Goal: Obtain resource: Download file/media

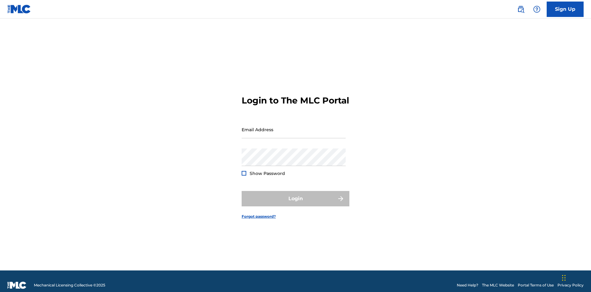
scroll to position [8, 0]
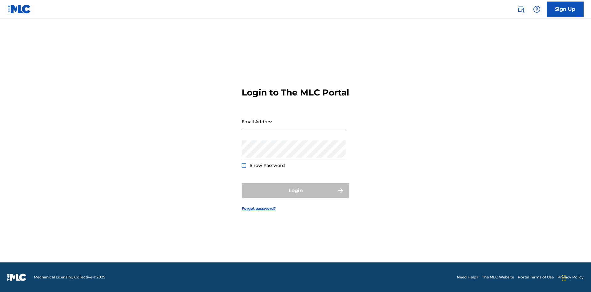
click at [294, 127] on input "Email Address" at bounding box center [294, 122] width 104 height 18
type input "[EMAIL_ADDRESS][DOMAIN_NAME]"
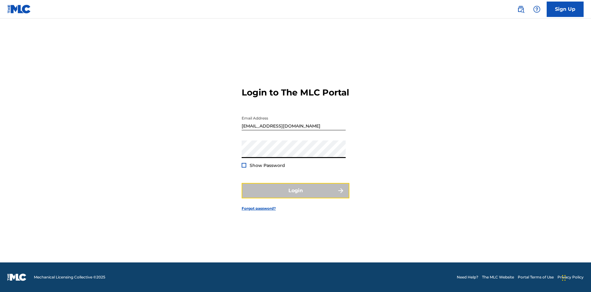
click at [296, 196] on button "Login" at bounding box center [296, 190] width 108 height 15
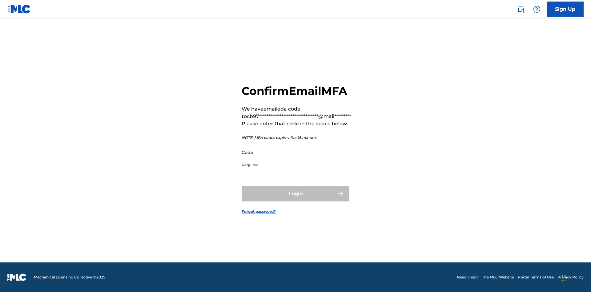
click at [294, 152] on input "Code" at bounding box center [294, 152] width 104 height 18
type input "467533"
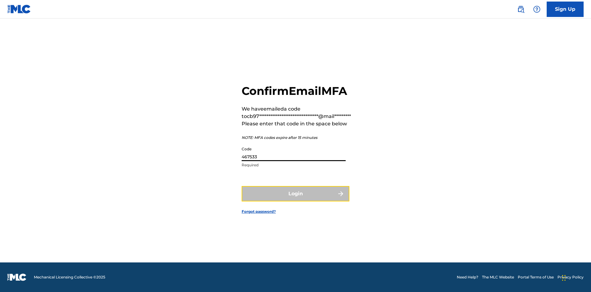
click at [296, 193] on button "Login" at bounding box center [296, 193] width 108 height 15
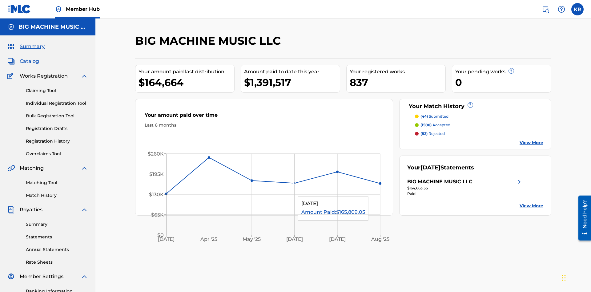
click at [29, 58] on span "Catalog" at bounding box center [29, 61] width 19 height 7
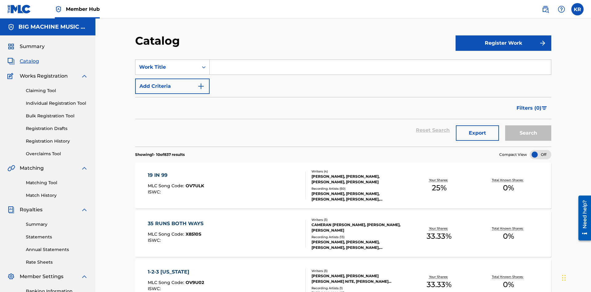
scroll to position [24, 0]
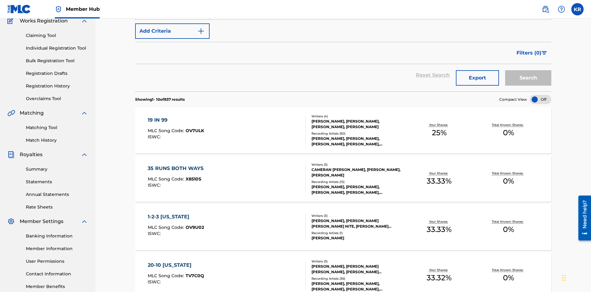
click at [167, 16] on div "Work Title" at bounding box center [166, 11] width 55 height 7
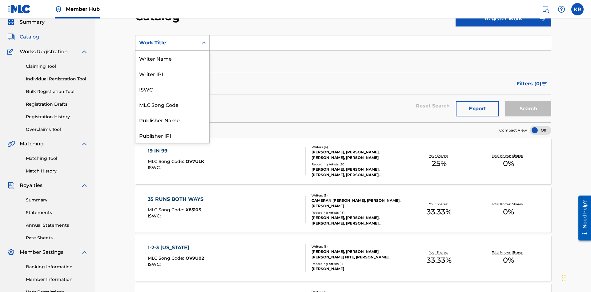
scroll to position [92, 0]
click at [172, 120] on div "ISRC" at bounding box center [172, 119] width 74 height 15
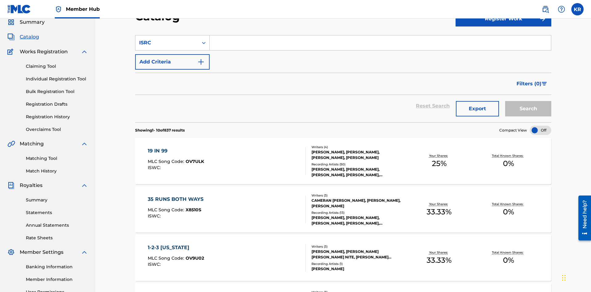
click at [380, 44] on input "Search Form" at bounding box center [380, 42] width 341 height 15
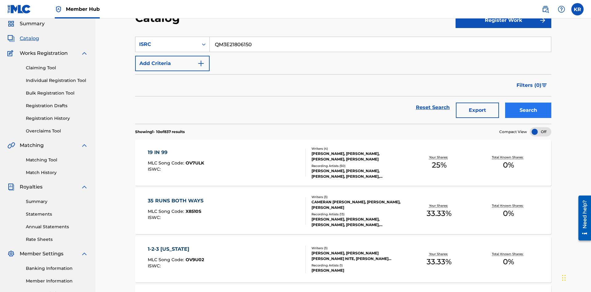
type input "QM3E21806150"
click at [528, 103] on button "Search" at bounding box center [528, 110] width 46 height 15
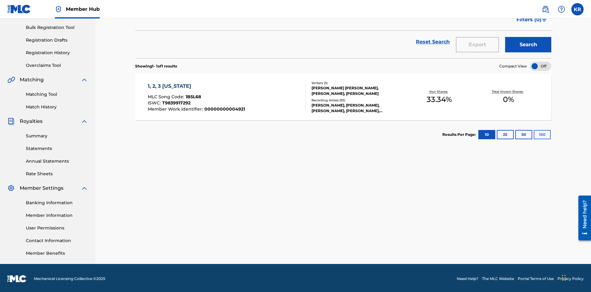
scroll to position [90, 0]
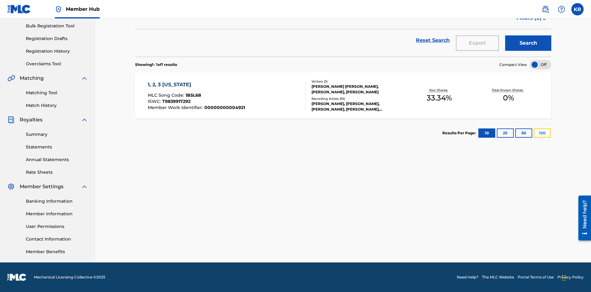
click at [534, 133] on button "100" at bounding box center [542, 132] width 17 height 9
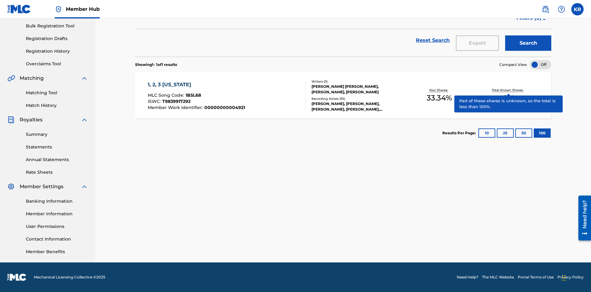
click at [192, 95] on span "1B5L68" at bounding box center [193, 95] width 15 height 6
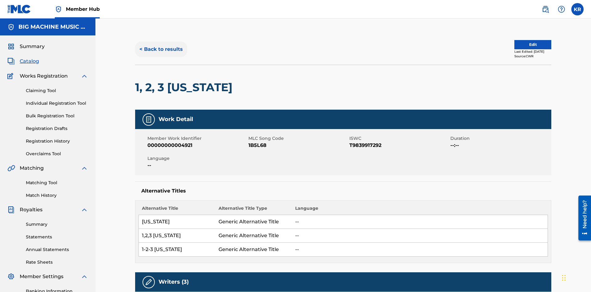
click at [161, 45] on button "< Back to results" at bounding box center [161, 49] width 52 height 15
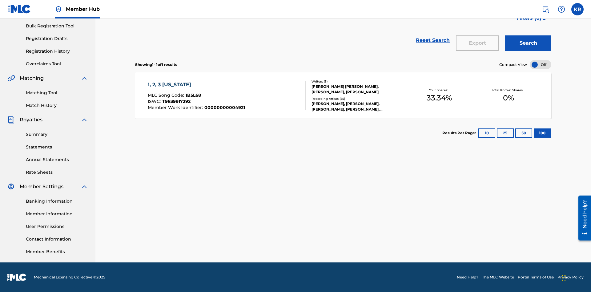
scroll to position [24, 0]
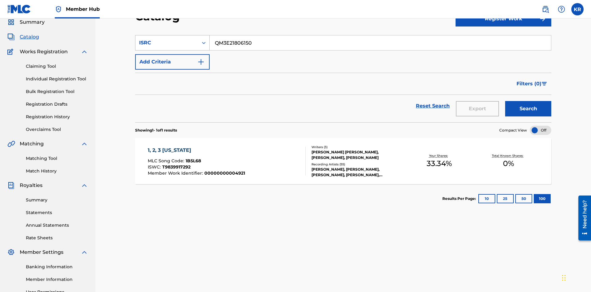
click at [167, 43] on div "ISRC" at bounding box center [166, 42] width 55 height 7
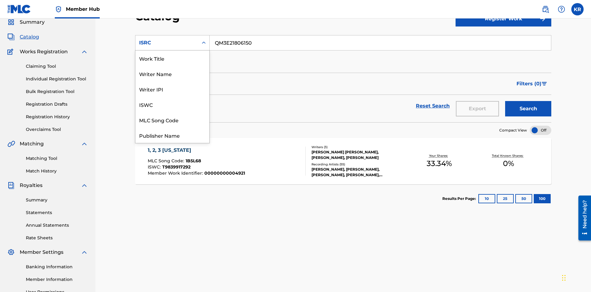
scroll to position [92, 0]
click at [172, 104] on div "Recording Title" at bounding box center [172, 104] width 74 height 15
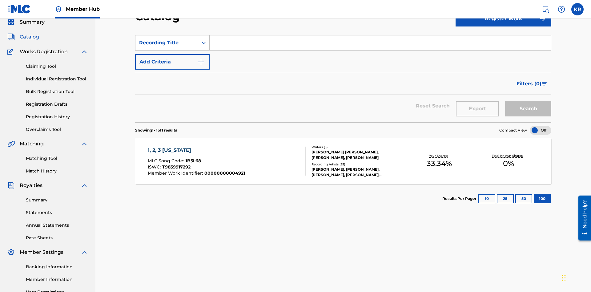
click at [380, 44] on input "Search Form" at bounding box center [380, 42] width 341 height 15
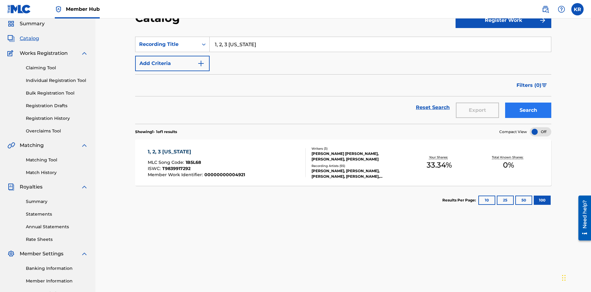
type input "1, 2, 3 [US_STATE]"
click at [528, 103] on button "Search" at bounding box center [528, 110] width 46 height 15
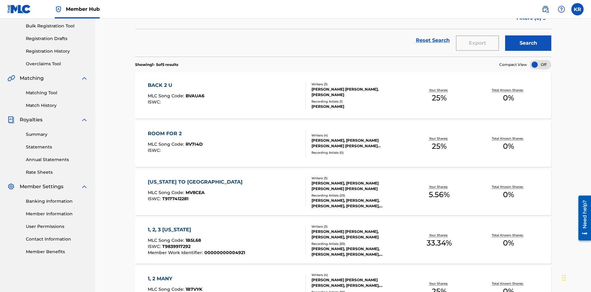
scroll to position [140, 0]
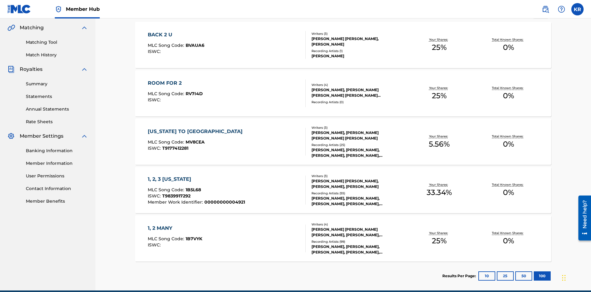
click at [192, 187] on span "1B5L68" at bounding box center [193, 190] width 15 height 6
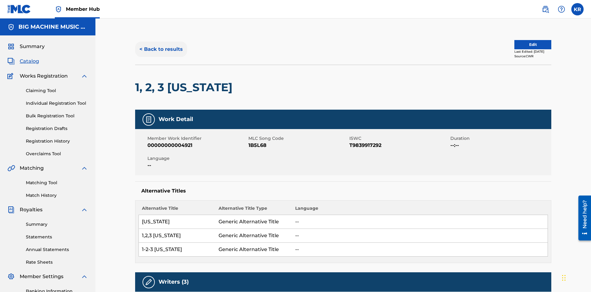
click at [161, 45] on button "< Back to results" at bounding box center [161, 49] width 52 height 15
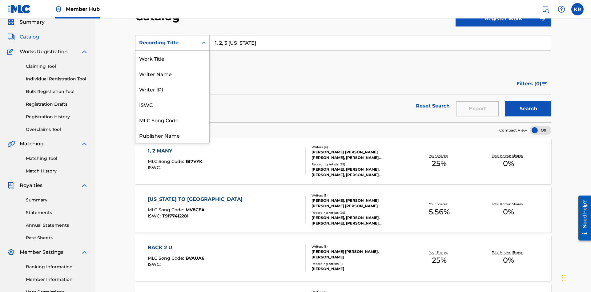
scroll to position [92, 0]
click at [172, 89] on div "Member Work Identifier" at bounding box center [172, 88] width 74 height 15
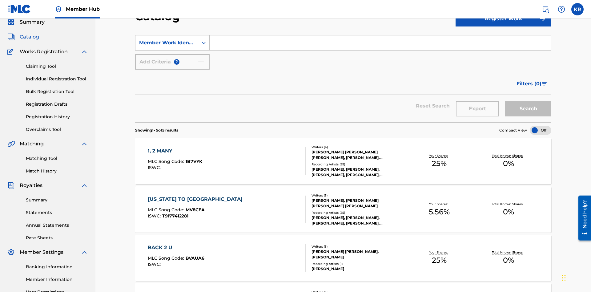
click at [380, 44] on input "Search Form" at bounding box center [380, 42] width 341 height 15
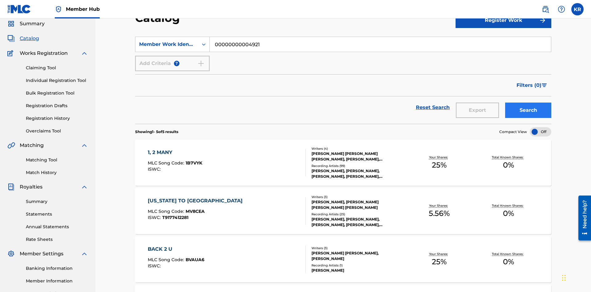
type input "00000000004921"
click at [528, 103] on button "Search" at bounding box center [528, 110] width 46 height 15
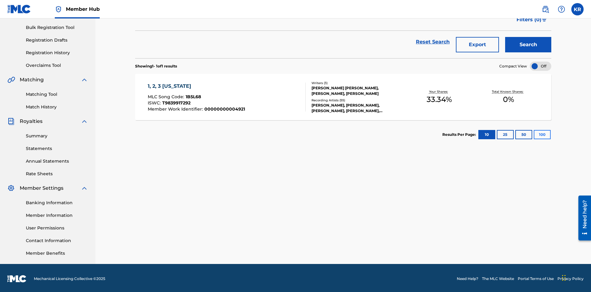
scroll to position [90, 0]
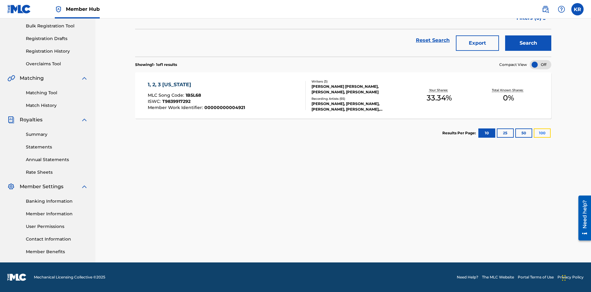
click at [534, 133] on button "100" at bounding box center [542, 132] width 17 height 9
click at [192, 95] on span "1B5L68" at bounding box center [193, 95] width 15 height 6
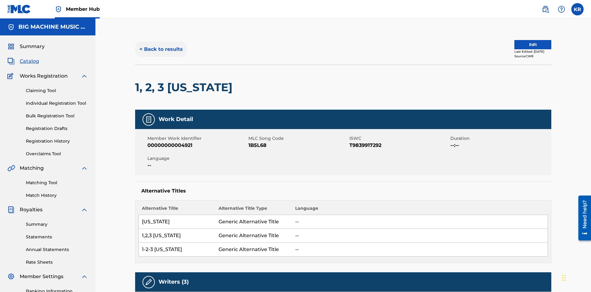
click at [161, 45] on button "< Back to results" at bounding box center [161, 49] width 52 height 15
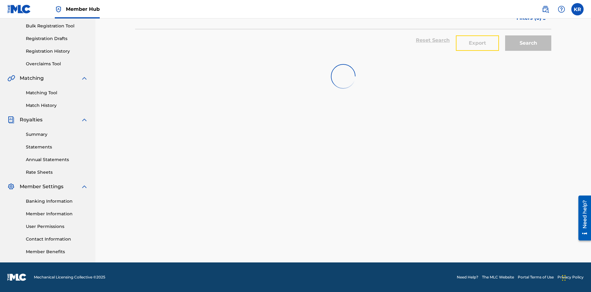
click at [477, 45] on button "Export" at bounding box center [477, 42] width 43 height 15
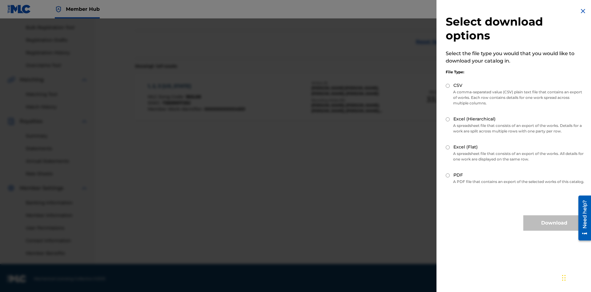
scroll to position [90, 0]
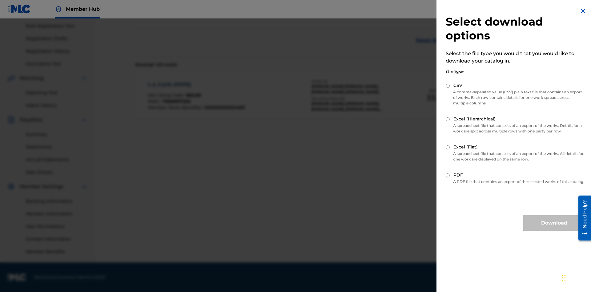
click at [448, 147] on input "Excel (Flat)" at bounding box center [448, 147] width 4 height 4
radio input "true"
click at [554, 228] on button "Download" at bounding box center [554, 222] width 62 height 15
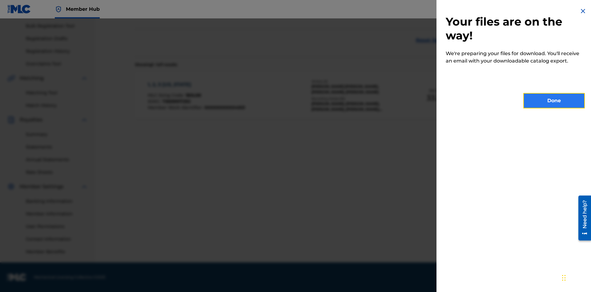
click at [554, 101] on button "Done" at bounding box center [554, 100] width 62 height 15
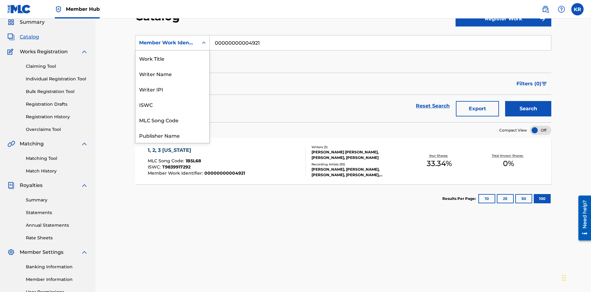
scroll to position [92, 0]
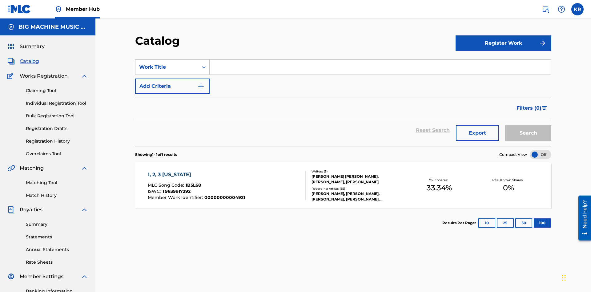
click at [380, 60] on input "Search Form" at bounding box center [380, 67] width 341 height 15
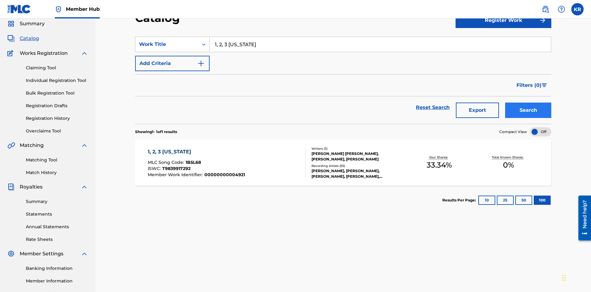
type input "1, 2, 3 [US_STATE]"
click at [528, 103] on button "Search" at bounding box center [528, 110] width 46 height 15
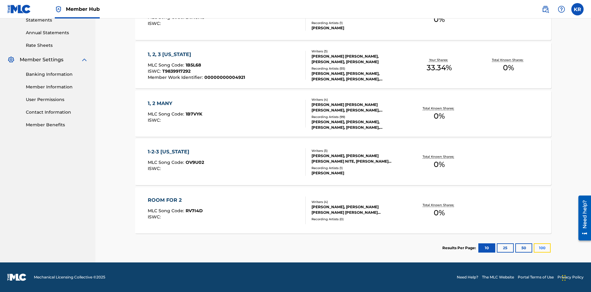
click at [534, 248] on button "100" at bounding box center [542, 247] width 17 height 9
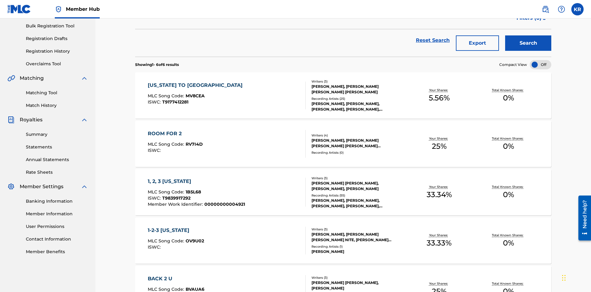
scroll to position [140, 0]
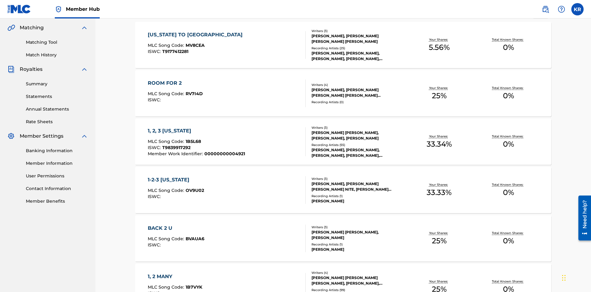
click at [192, 139] on span "1B5L68" at bounding box center [193, 142] width 15 height 6
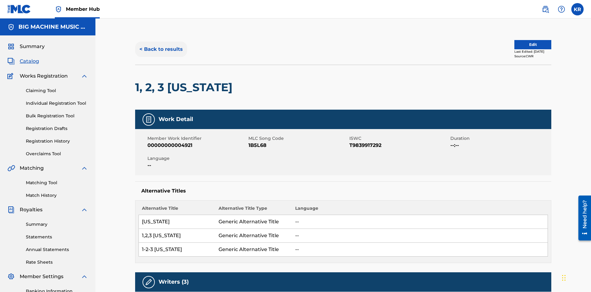
click at [161, 45] on button "< Back to results" at bounding box center [161, 49] width 52 height 15
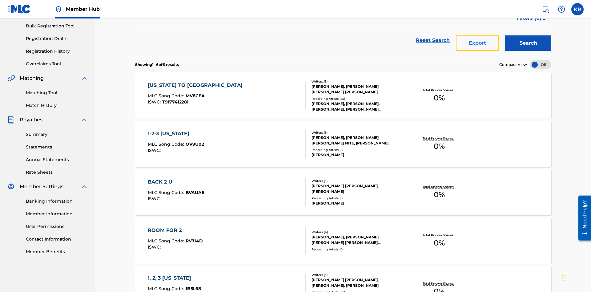
click at [477, 45] on button "Export" at bounding box center [477, 42] width 43 height 15
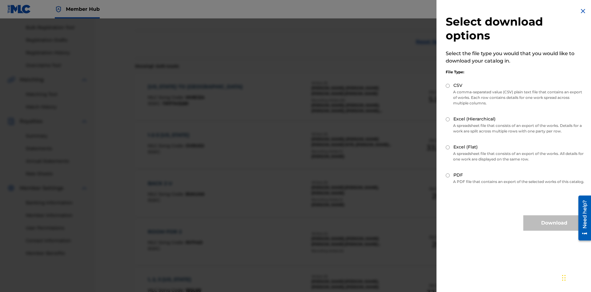
click at [448, 119] on input "Excel (Hierarchical)" at bounding box center [448, 119] width 4 height 4
radio input "true"
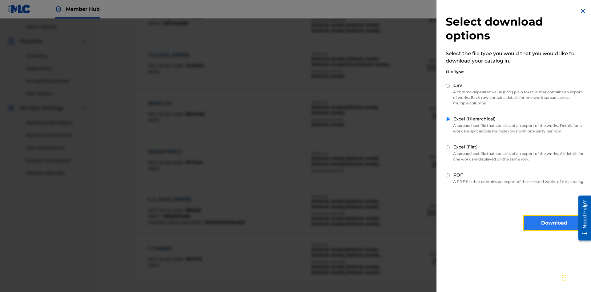
click at [554, 228] on button "Download" at bounding box center [554, 222] width 62 height 15
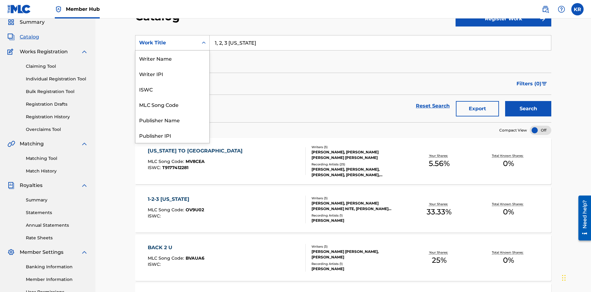
scroll to position [92, 0]
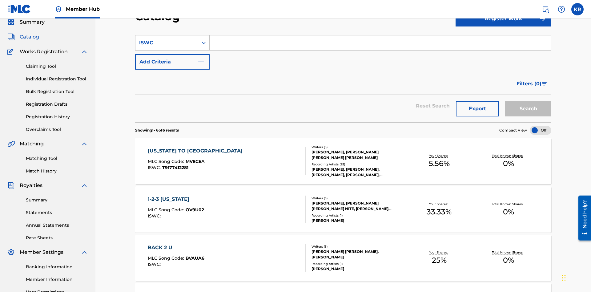
scroll to position [0, 0]
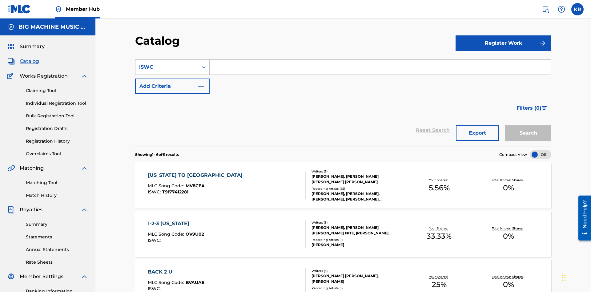
click at [380, 60] on input "Search Form" at bounding box center [380, 67] width 341 height 15
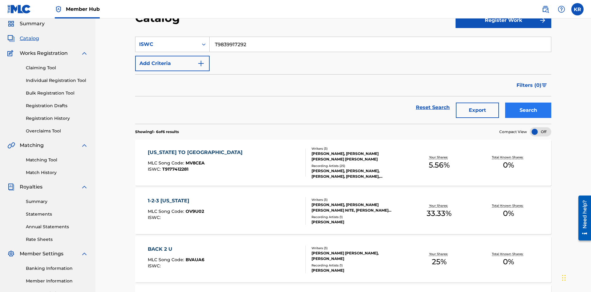
type input "T9839917292"
click at [528, 103] on button "Search" at bounding box center [528, 110] width 46 height 15
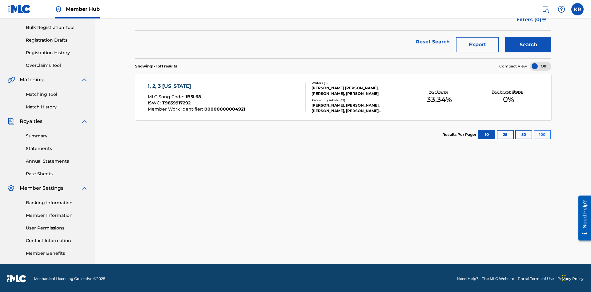
scroll to position [90, 0]
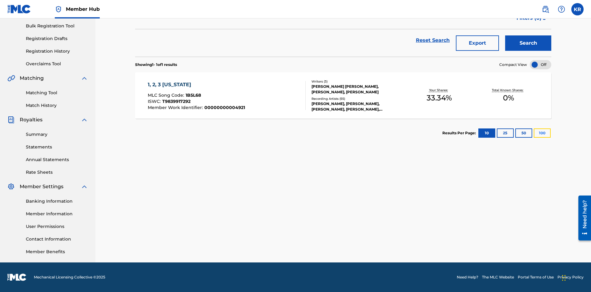
click at [534, 133] on button "100" at bounding box center [542, 132] width 17 height 9
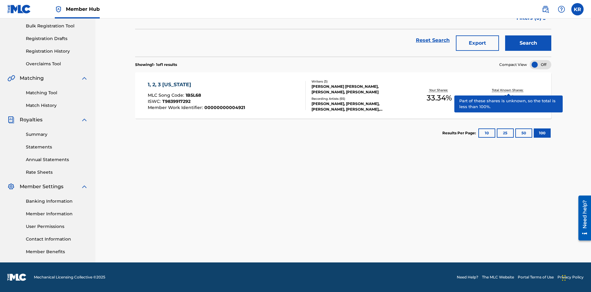
click at [192, 95] on span "1B5L68" at bounding box center [193, 95] width 15 height 6
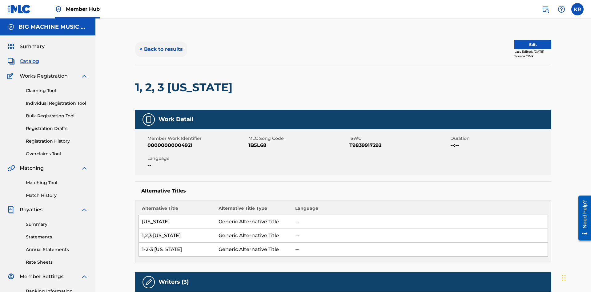
click at [161, 45] on button "< Back to results" at bounding box center [161, 49] width 52 height 15
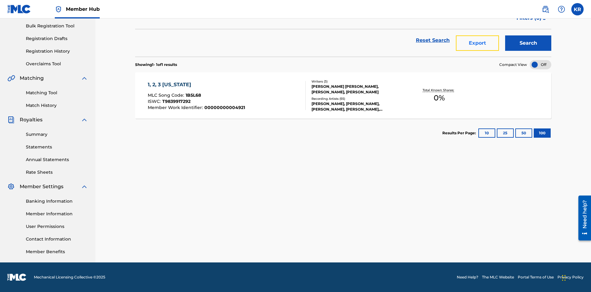
click at [477, 45] on button "Export" at bounding box center [477, 42] width 43 height 15
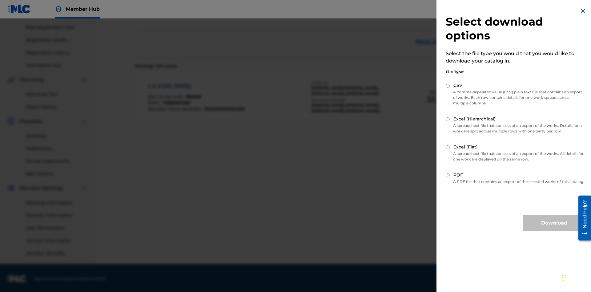
click at [448, 86] on input "CSV" at bounding box center [448, 86] width 4 height 4
radio input "true"
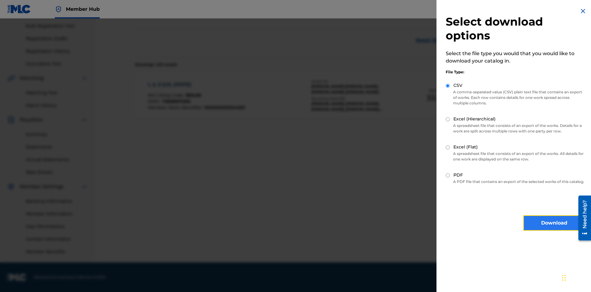
click at [554, 228] on button "Download" at bounding box center [554, 222] width 62 height 15
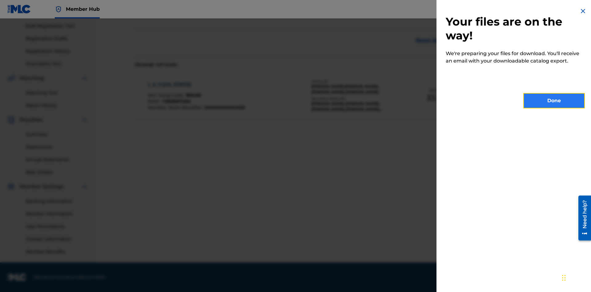
click at [554, 101] on button "Done" at bounding box center [554, 100] width 62 height 15
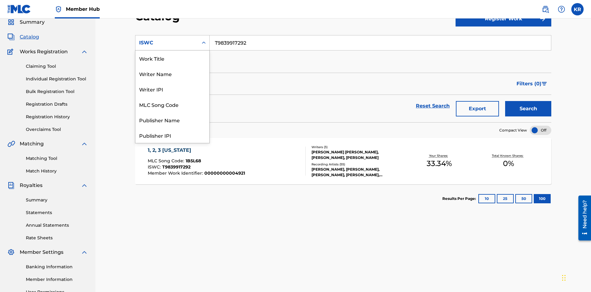
scroll to position [92, 0]
click at [172, 20] on div "MLC Song Code" at bounding box center [172, 11] width 74 height 15
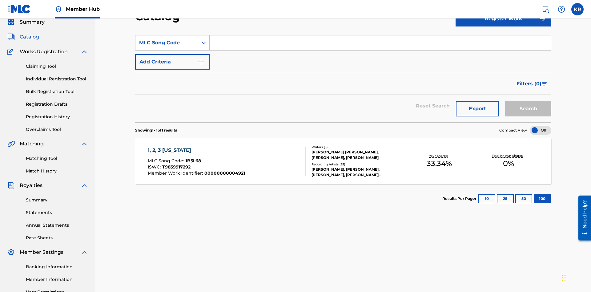
scroll to position [0, 0]
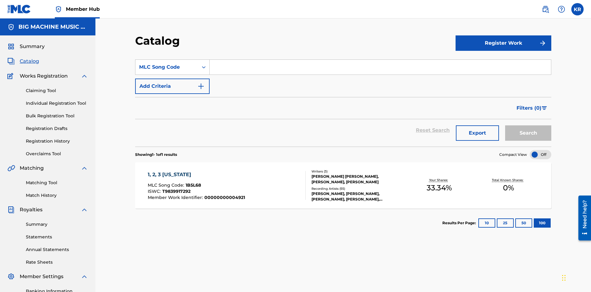
click at [380, 60] on input "Search Form" at bounding box center [380, 67] width 341 height 15
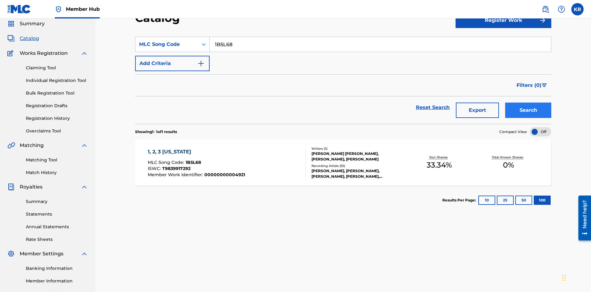
type input "1B5L68"
click at [528, 103] on button "Search" at bounding box center [528, 110] width 46 height 15
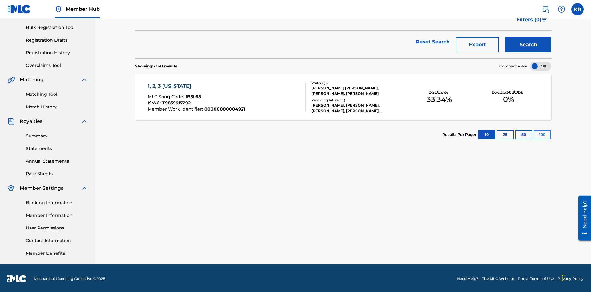
scroll to position [90, 0]
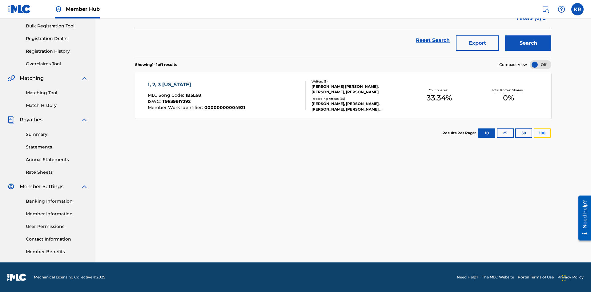
click at [534, 133] on button "100" at bounding box center [542, 132] width 17 height 9
click at [192, 95] on span "1B5L68" at bounding box center [193, 95] width 15 height 6
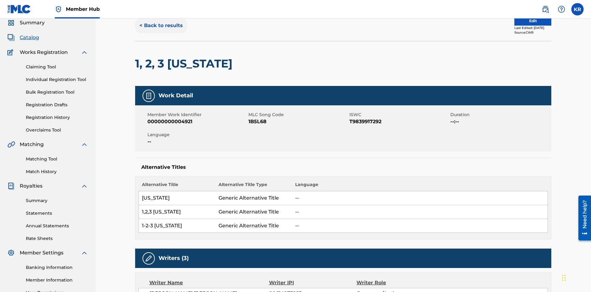
click at [161, 33] on button "< Back to results" at bounding box center [161, 25] width 52 height 15
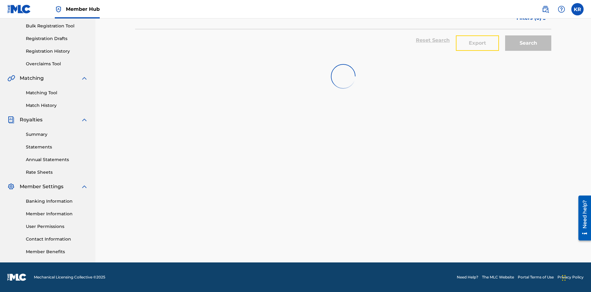
click at [477, 45] on button "Export" at bounding box center [477, 42] width 43 height 15
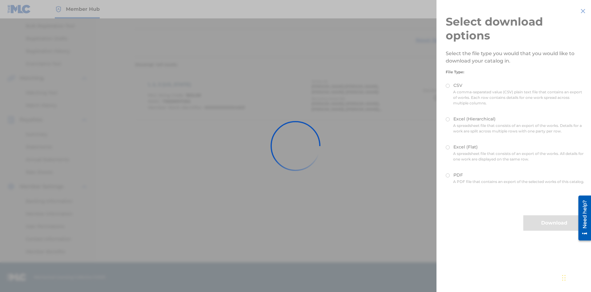
scroll to position [88, 0]
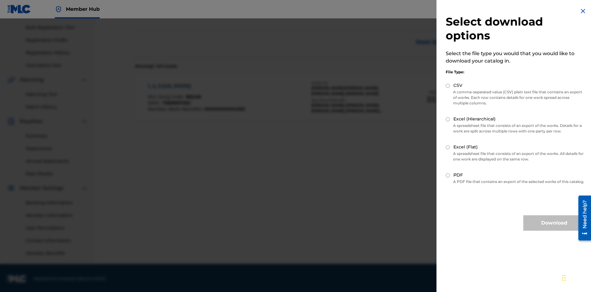
click at [448, 119] on input "Excel (Hierarchical)" at bounding box center [448, 119] width 4 height 4
radio input "true"
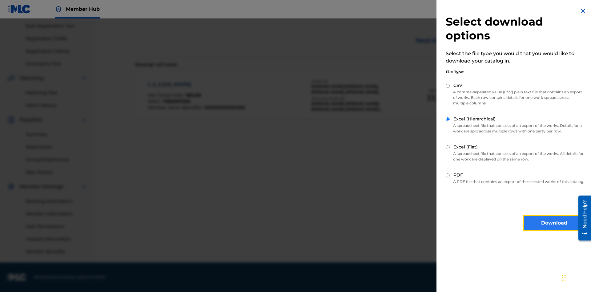
click at [554, 228] on button "Download" at bounding box center [554, 222] width 62 height 15
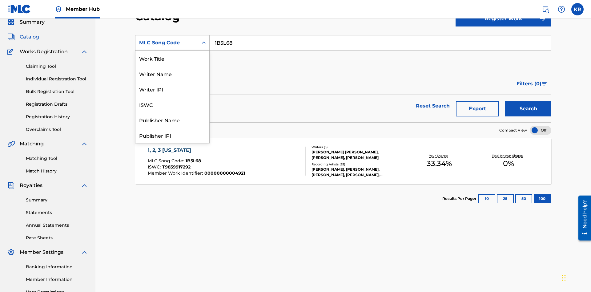
scroll to position [92, 0]
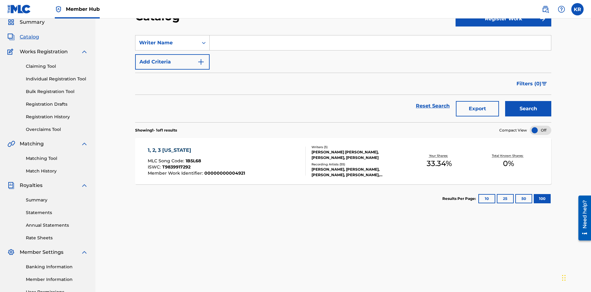
scroll to position [0, 0]
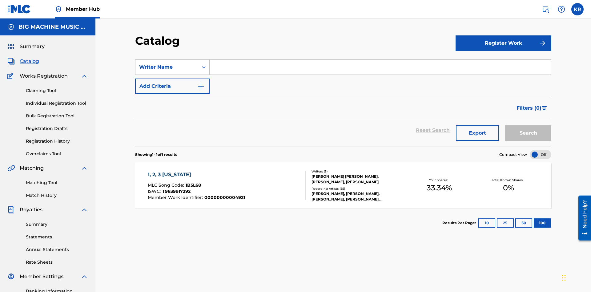
click at [380, 60] on input "Search Form" at bounding box center [380, 67] width 341 height 15
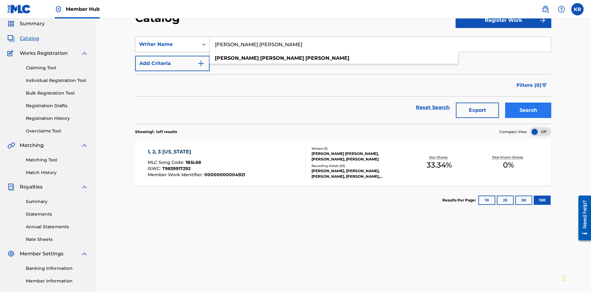
type input "[PERSON_NAME] [PERSON_NAME]"
click at [528, 103] on button "Search" at bounding box center [528, 110] width 46 height 15
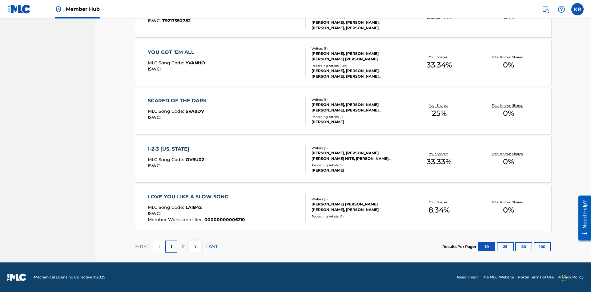
click at [534, 246] on button "100" at bounding box center [542, 246] width 17 height 9
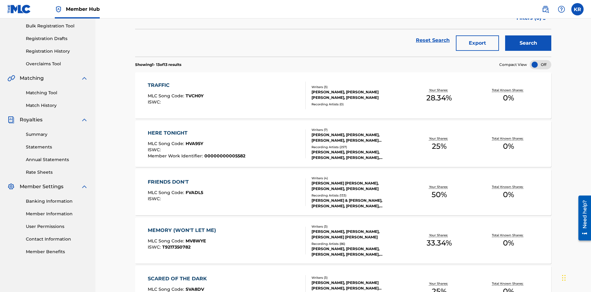
scroll to position [140, 0]
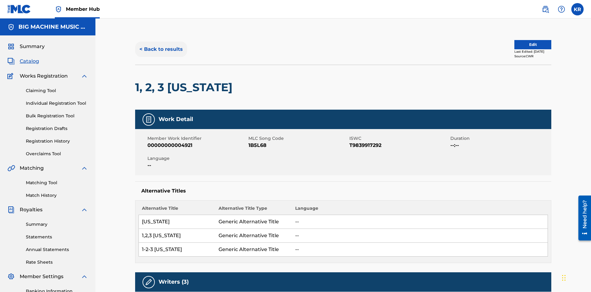
click at [161, 45] on button "< Back to results" at bounding box center [161, 49] width 52 height 15
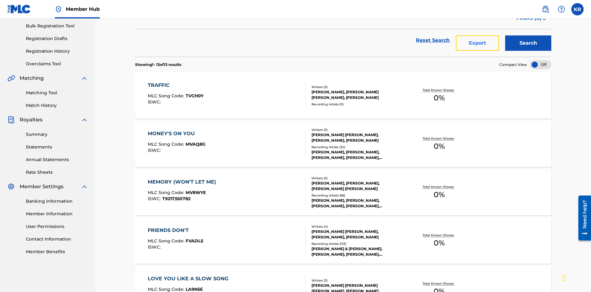
click at [477, 45] on button "Export" at bounding box center [477, 42] width 43 height 15
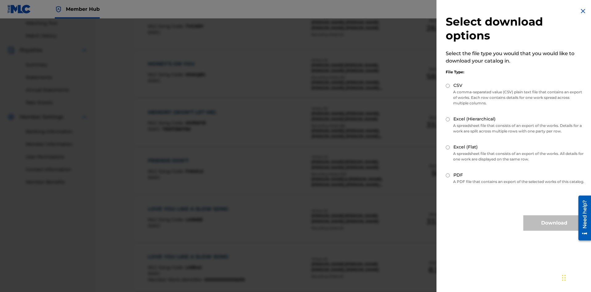
click at [448, 147] on input "Excel (Flat)" at bounding box center [448, 147] width 4 height 4
radio input "true"
click at [554, 228] on button "Download" at bounding box center [554, 222] width 62 height 15
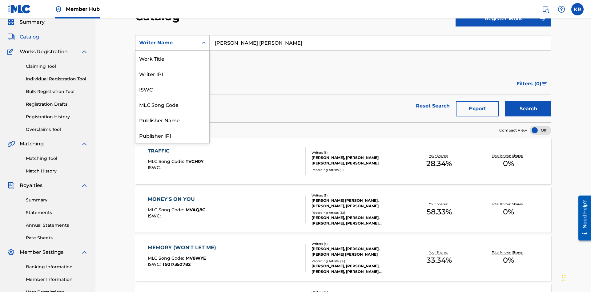
scroll to position [92, 0]
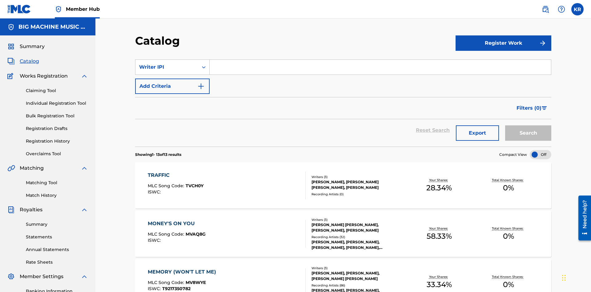
click at [380, 60] on input "Search Form" at bounding box center [380, 67] width 341 height 15
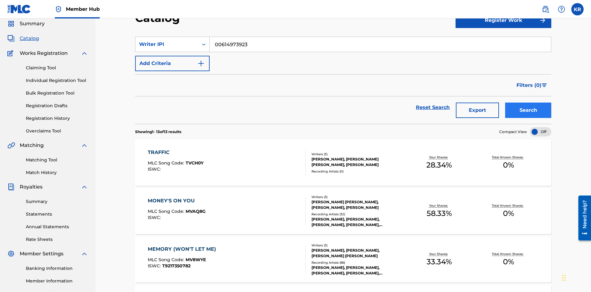
type input "00614973923"
click at [528, 103] on button "Search" at bounding box center [528, 110] width 46 height 15
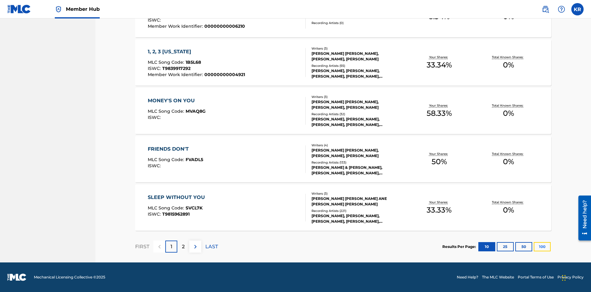
click at [534, 246] on button "100" at bounding box center [542, 246] width 17 height 9
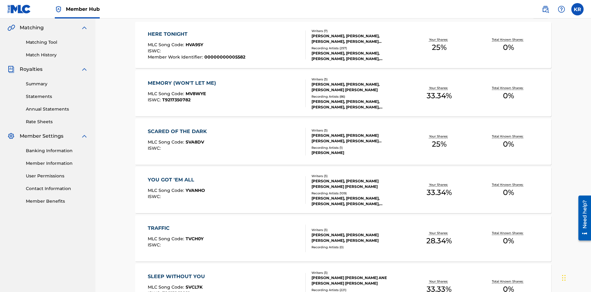
scroll to position [140, 0]
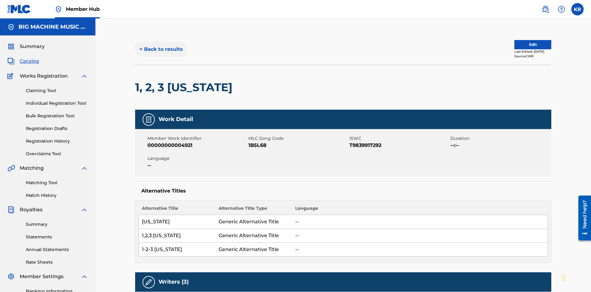
click at [161, 45] on button "< Back to results" at bounding box center [161, 49] width 52 height 15
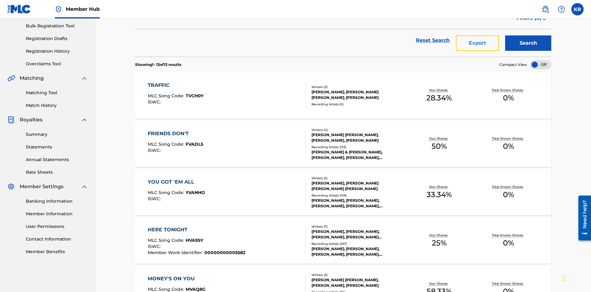
click at [477, 45] on button "Export" at bounding box center [477, 42] width 43 height 15
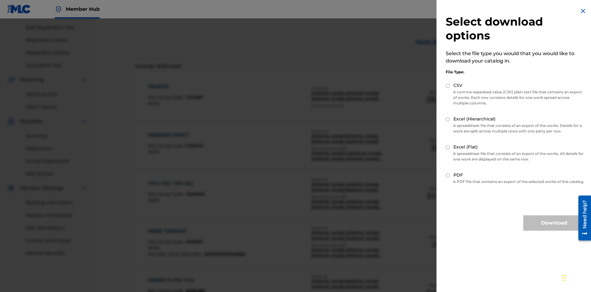
click at [448, 86] on input "CSV" at bounding box center [448, 86] width 4 height 4
radio input "true"
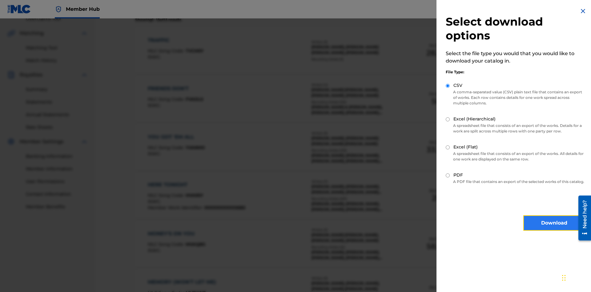
click at [554, 228] on button "Download" at bounding box center [554, 222] width 62 height 15
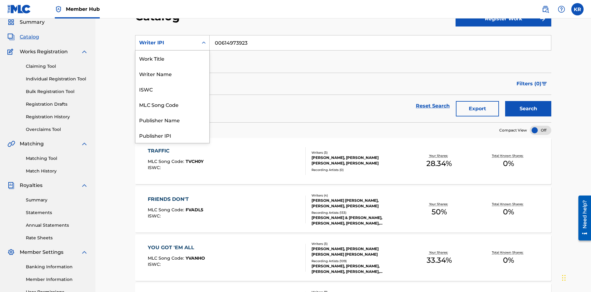
scroll to position [92, 0]
click at [172, 35] on div "Publisher Name" at bounding box center [172, 27] width 74 height 15
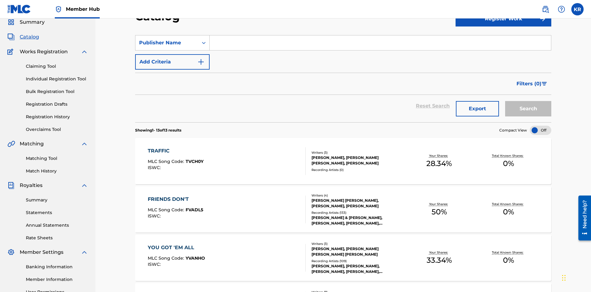
scroll to position [0, 0]
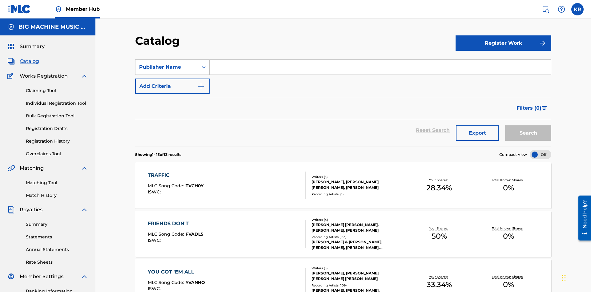
click at [380, 60] on input "Search Form" at bounding box center [380, 67] width 341 height 15
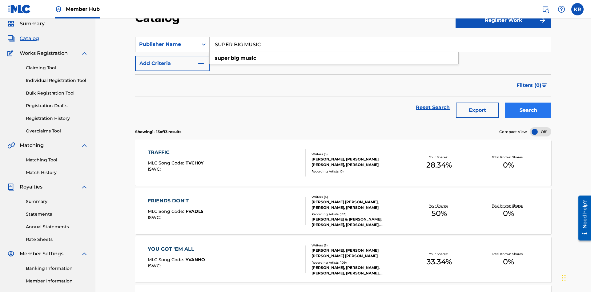
type input "SUPER BIG MUSIC"
click at [528, 103] on button "Search" at bounding box center [528, 110] width 46 height 15
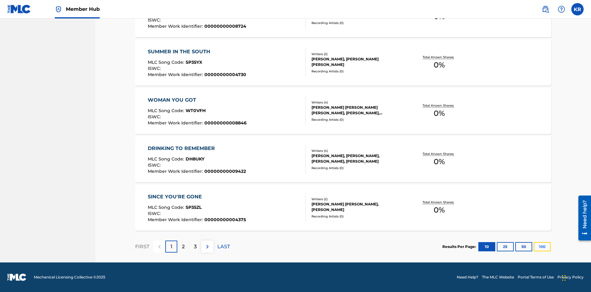
click at [534, 246] on button "100" at bounding box center [542, 246] width 17 height 9
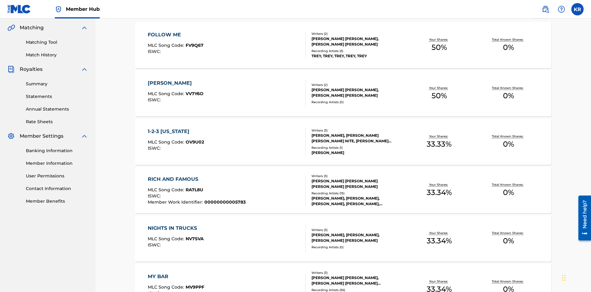
scroll to position [2417, 0]
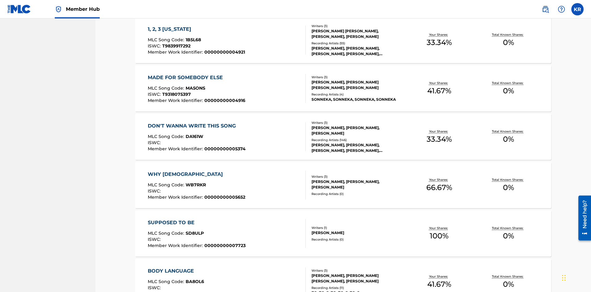
click at [192, 40] on span "1B5L68" at bounding box center [193, 40] width 15 height 6
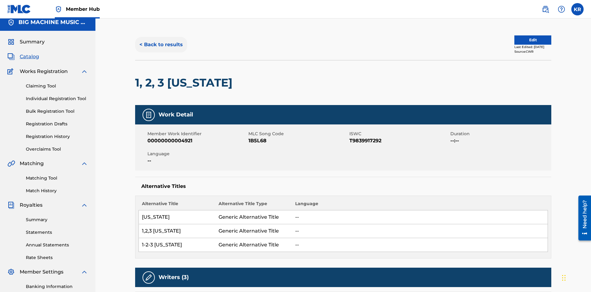
click at [161, 45] on button "< Back to results" at bounding box center [161, 44] width 52 height 15
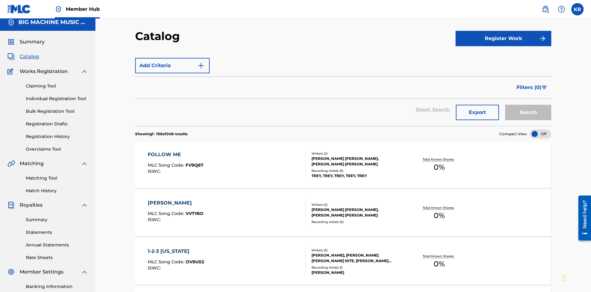
scroll to position [90, 0]
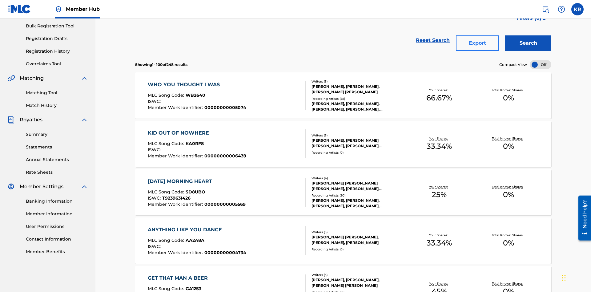
click at [477, 45] on button "Export" at bounding box center [477, 42] width 43 height 15
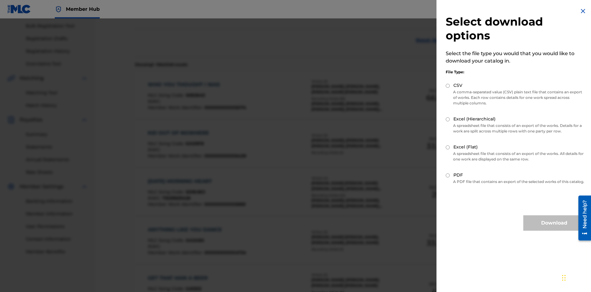
scroll to position [88, 0]
click at [448, 119] on input "Excel (Hierarchical)" at bounding box center [448, 119] width 4 height 4
radio input "true"
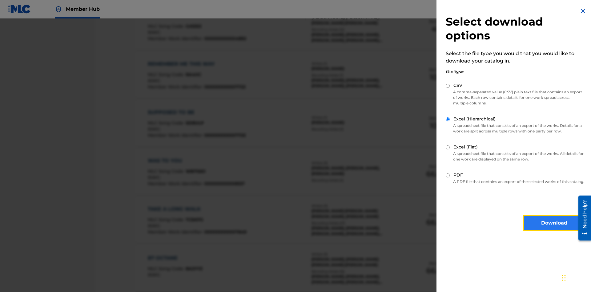
click at [554, 228] on button "Download" at bounding box center [554, 222] width 62 height 15
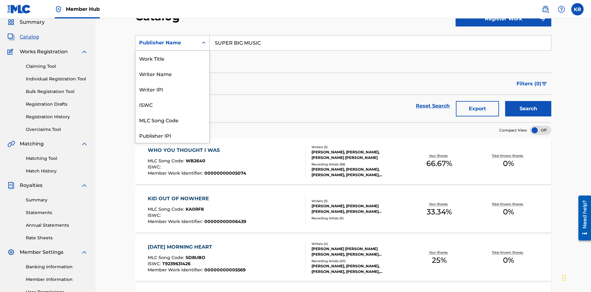
scroll to position [92, 0]
click at [172, 50] on div "Publisher IPI" at bounding box center [172, 42] width 74 height 15
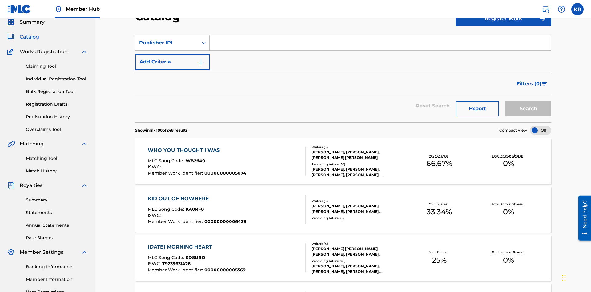
scroll to position [0, 0]
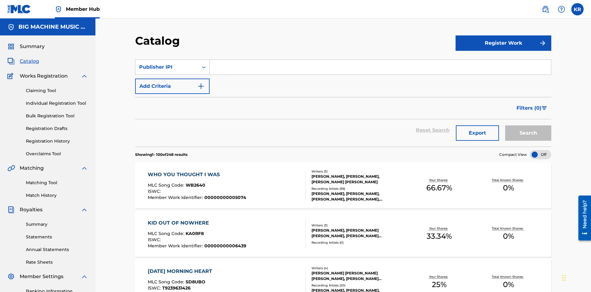
click at [380, 60] on input "Search Form" at bounding box center [380, 67] width 341 height 15
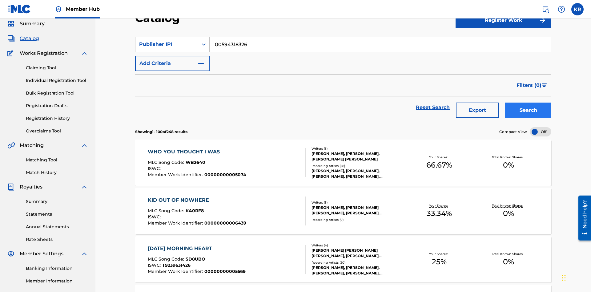
type input "00594318326"
click at [528, 103] on button "Search" at bounding box center [528, 110] width 46 height 15
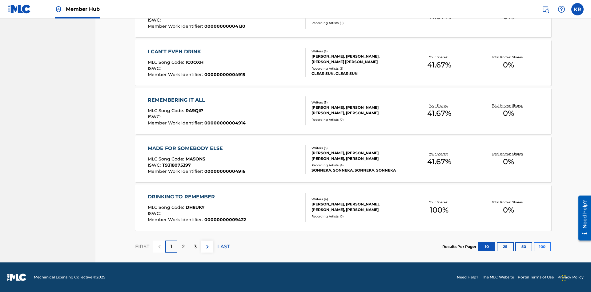
click at [534, 246] on button "100" at bounding box center [542, 246] width 17 height 9
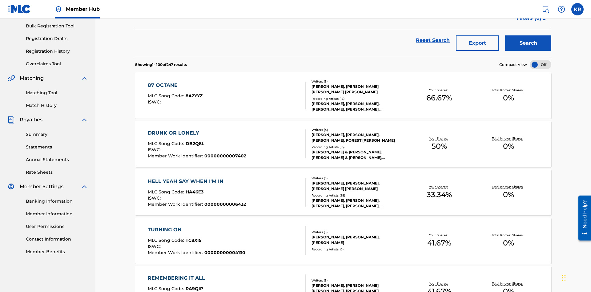
scroll to position [140, 0]
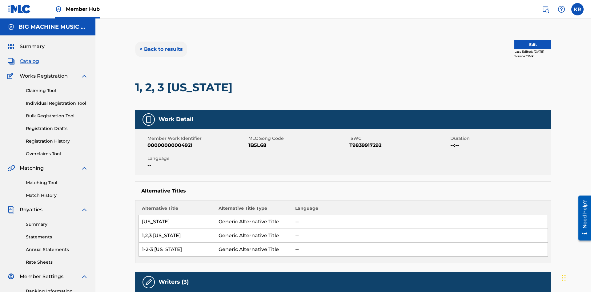
click at [161, 45] on button "< Back to results" at bounding box center [161, 49] width 52 height 15
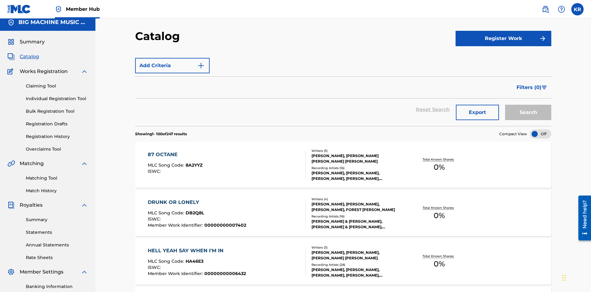
scroll to position [90, 0]
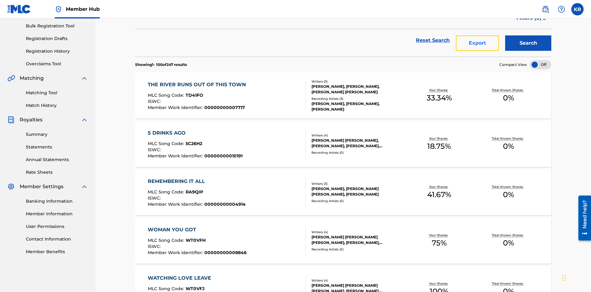
click at [477, 45] on button "Export" at bounding box center [477, 42] width 43 height 15
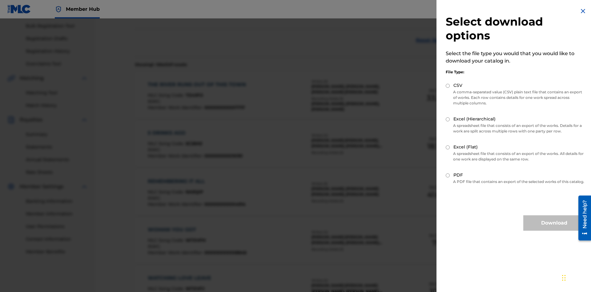
scroll to position [88, 0]
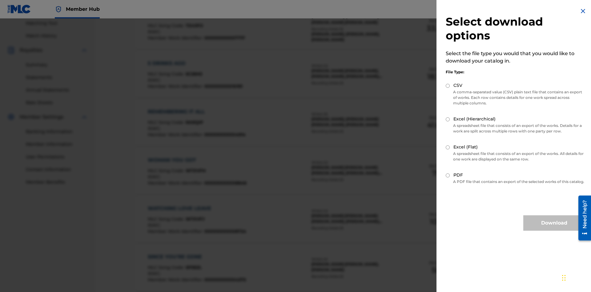
click at [448, 147] on input "Excel (Flat)" at bounding box center [448, 147] width 4 height 4
radio input "true"
click at [554, 228] on button "Download" at bounding box center [554, 222] width 62 height 15
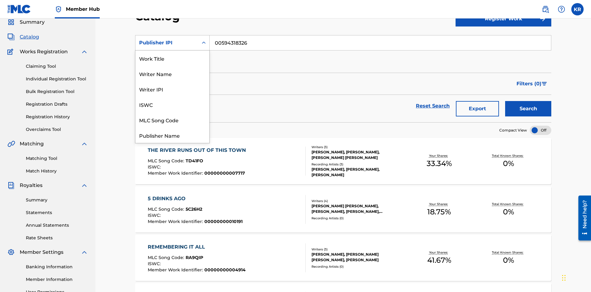
scroll to position [92, 0]
click at [172, 104] on div "Artist" at bounding box center [172, 104] width 74 height 15
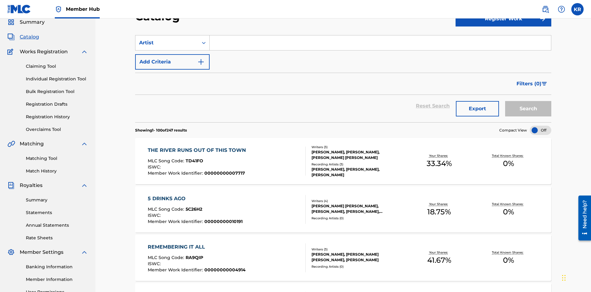
click at [380, 44] on input "Search Form" at bounding box center [380, 42] width 341 height 15
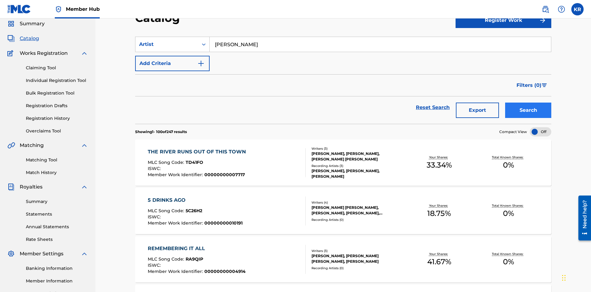
type input "[PERSON_NAME]"
click at [528, 103] on button "Search" at bounding box center [528, 110] width 46 height 15
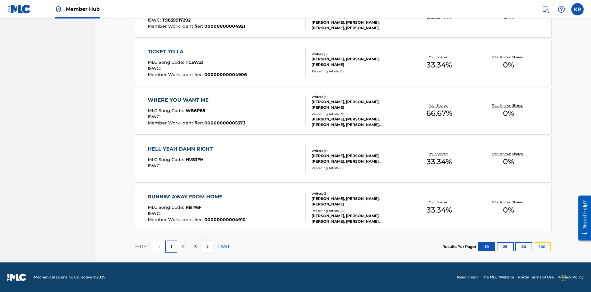
click at [534, 246] on button "100" at bounding box center [542, 246] width 17 height 9
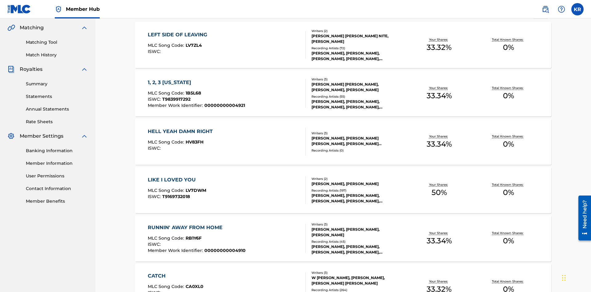
scroll to position [140, 0]
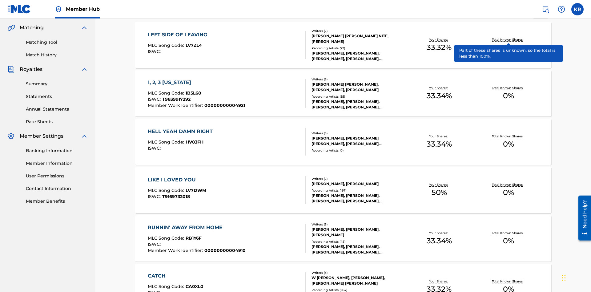
click at [192, 90] on span "1B5L68" at bounding box center [193, 93] width 15 height 6
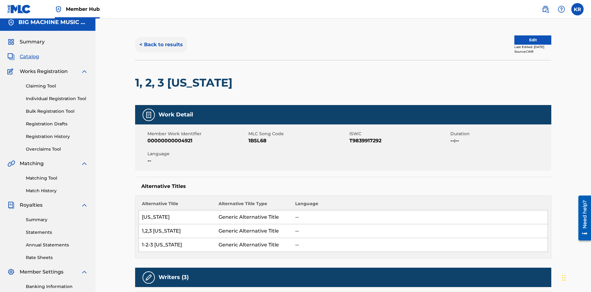
click at [161, 45] on button "< Back to results" at bounding box center [161, 44] width 52 height 15
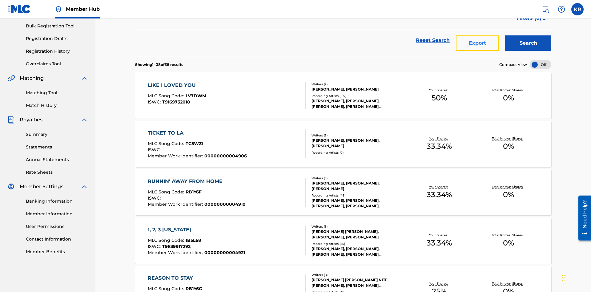
click at [477, 45] on button "Export" at bounding box center [477, 42] width 43 height 15
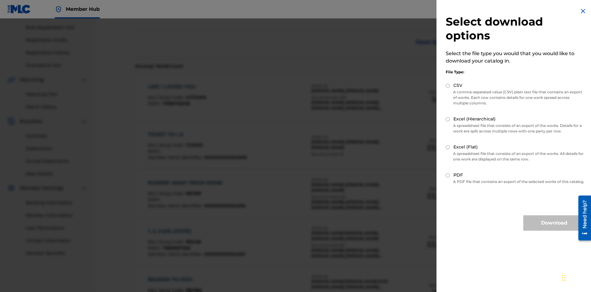
click at [448, 119] on input "Excel (Hierarchical)" at bounding box center [448, 119] width 4 height 4
radio input "true"
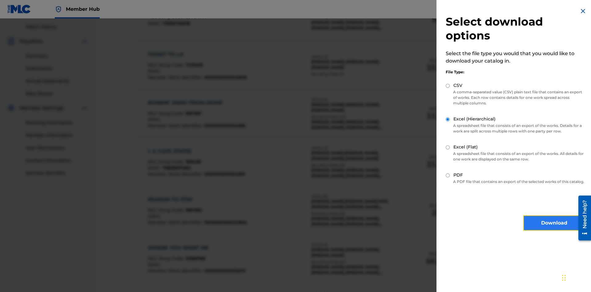
click at [554, 228] on button "Download" at bounding box center [554, 222] width 62 height 15
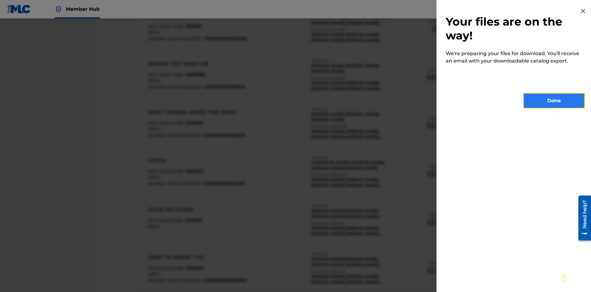
click at [554, 101] on button "Done" at bounding box center [554, 100] width 62 height 15
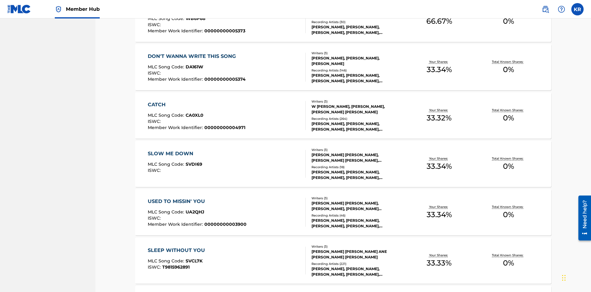
scroll to position [24, 0]
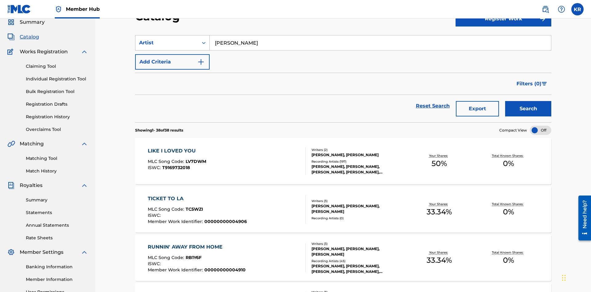
click at [167, 43] on div "Artist" at bounding box center [166, 42] width 55 height 7
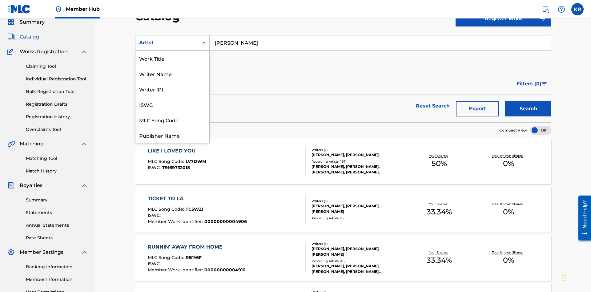
scroll to position [92, 0]
click at [172, 74] on div "MLC Publisher Number" at bounding box center [172, 73] width 74 height 15
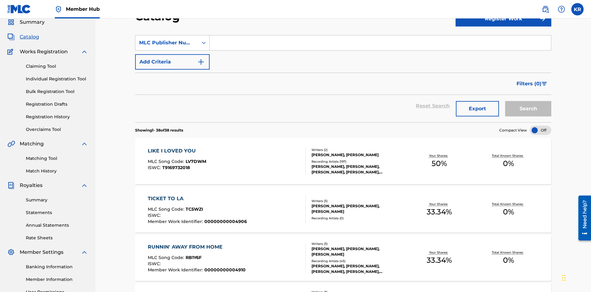
click at [380, 44] on input "Search Form" at bounding box center [380, 42] width 341 height 15
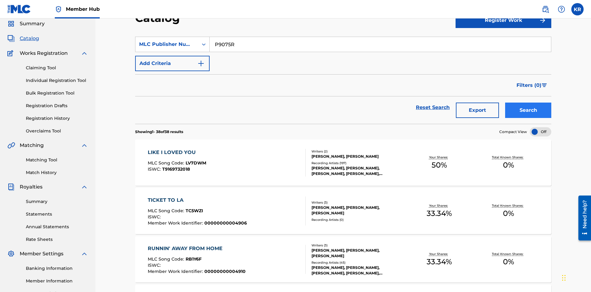
type input "P9075R"
click at [528, 103] on button "Search" at bounding box center [528, 110] width 46 height 15
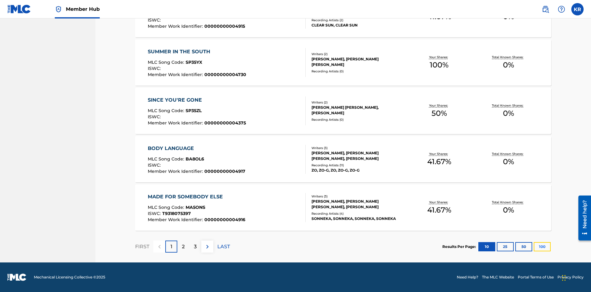
click at [534, 246] on button "100" at bounding box center [542, 246] width 17 height 9
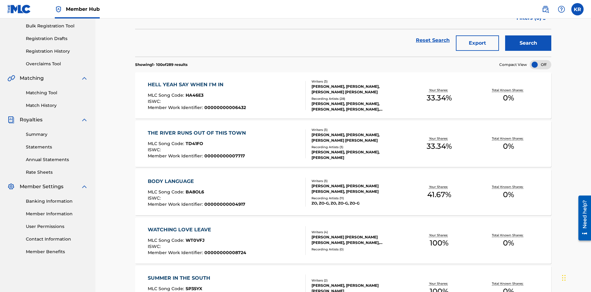
scroll to position [140, 0]
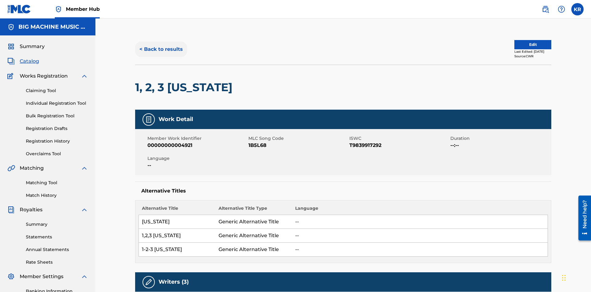
click at [161, 45] on button "< Back to results" at bounding box center [161, 49] width 52 height 15
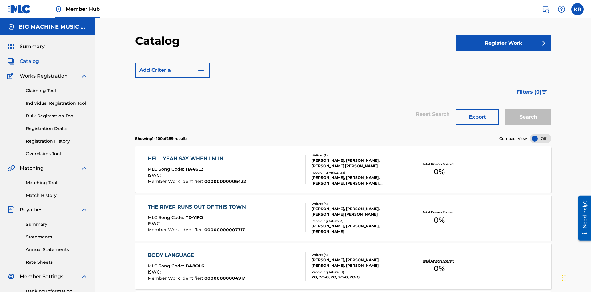
scroll to position [90, 0]
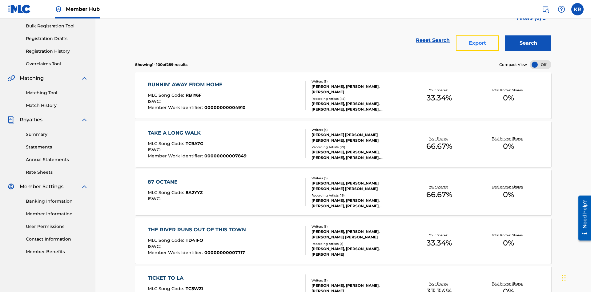
click at [477, 45] on button "Export" at bounding box center [477, 42] width 43 height 15
